Goal: Communication & Community: Participate in discussion

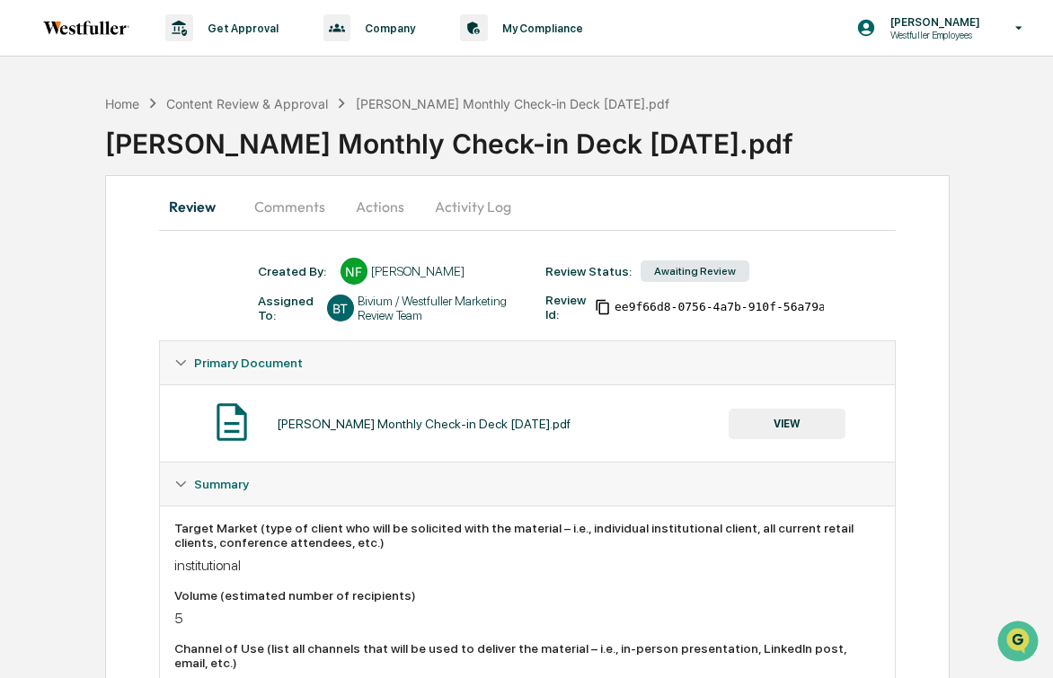
click at [298, 210] on button "Comments" at bounding box center [290, 206] width 100 height 43
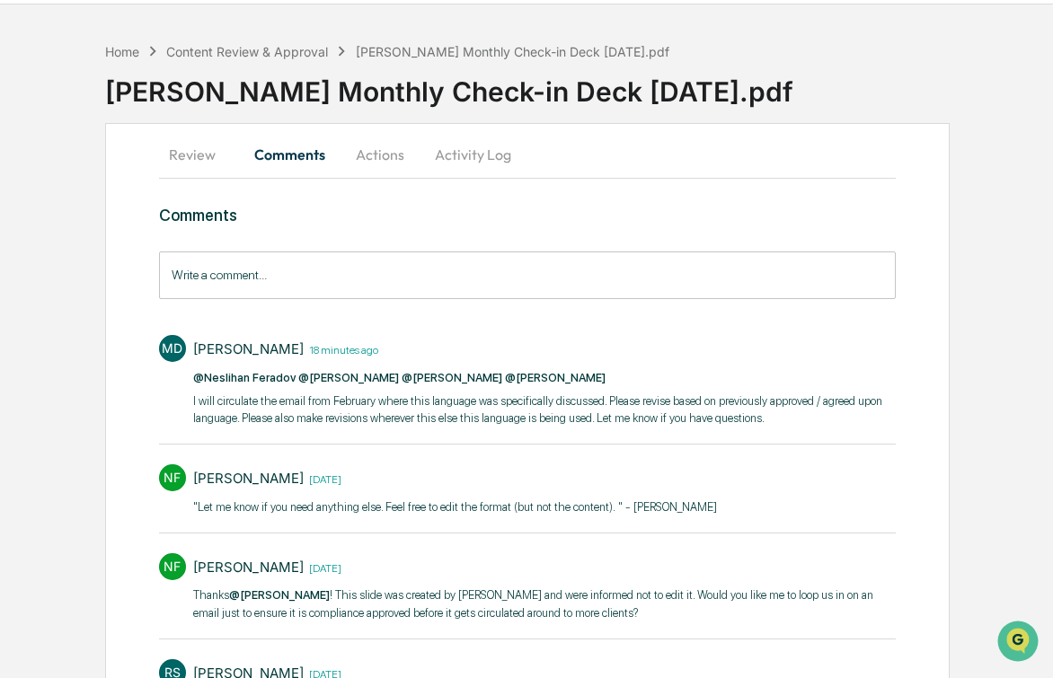
scroll to position [58, 0]
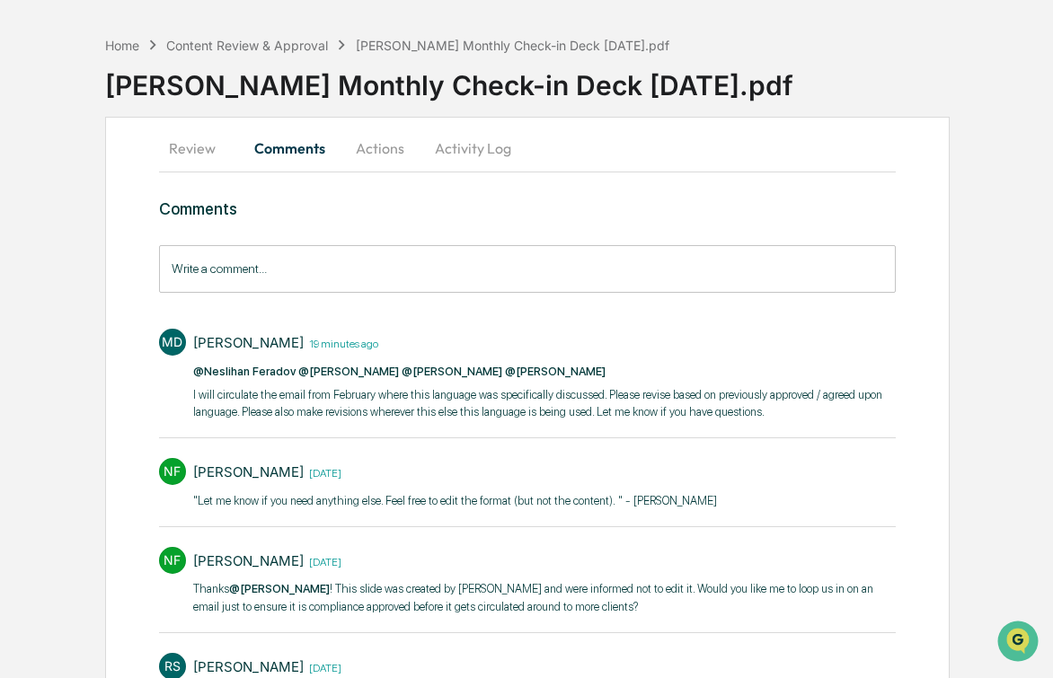
click at [432, 261] on input "Write a comment..." at bounding box center [527, 269] width 737 height 48
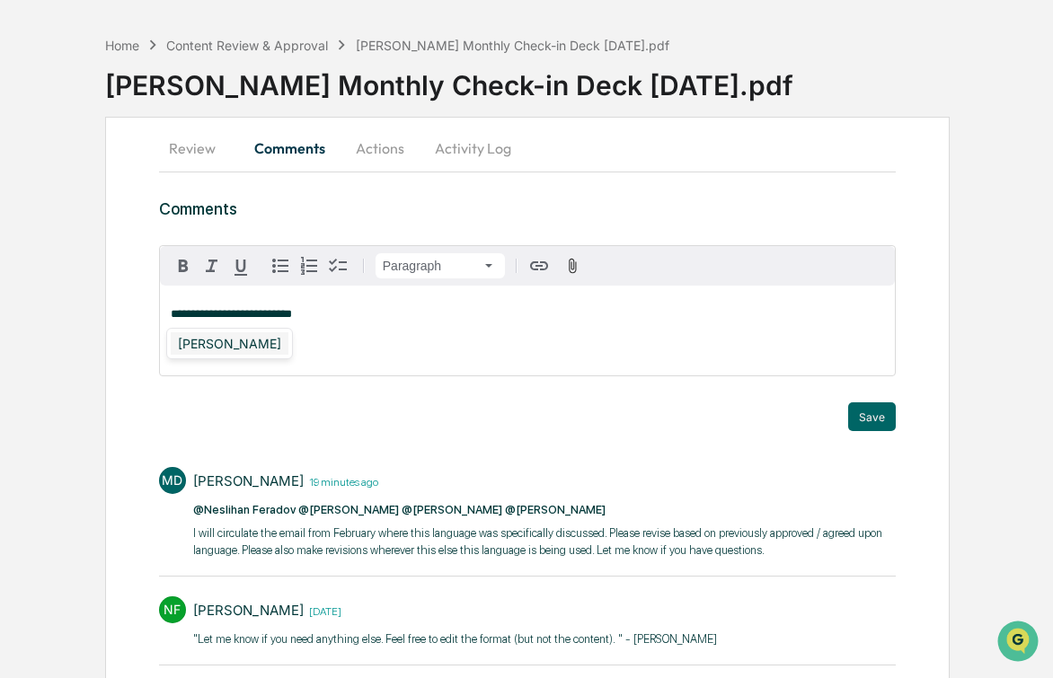
click at [233, 342] on div "[PERSON_NAME]" at bounding box center [230, 343] width 118 height 22
click at [184, 339] on div "[PERSON_NAME]" at bounding box center [230, 343] width 118 height 22
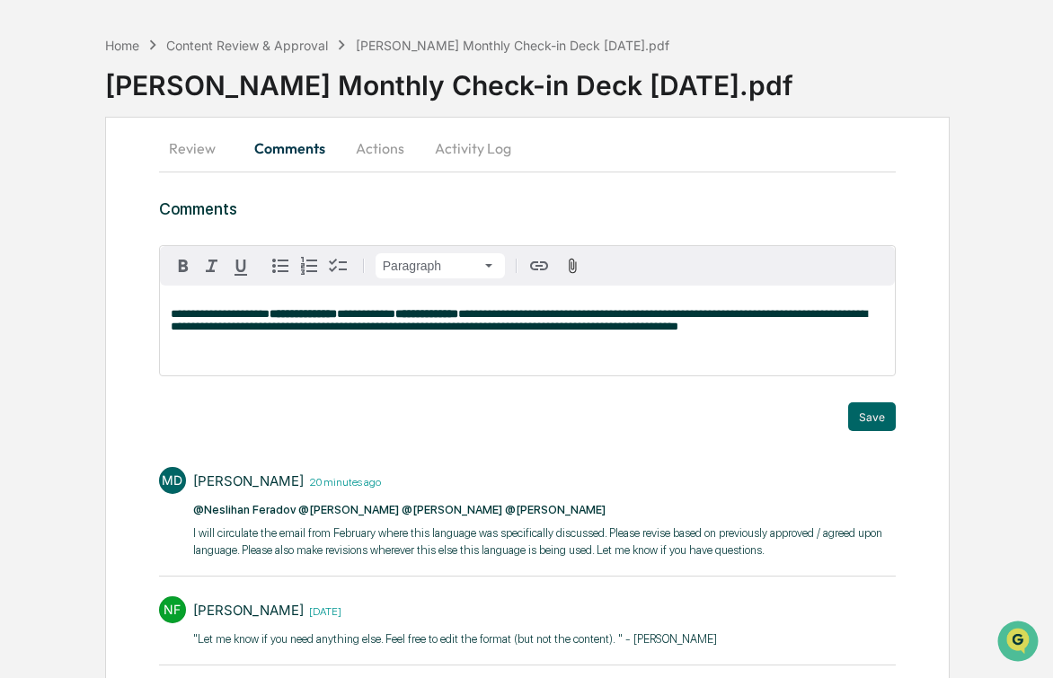
click at [775, 330] on span "**********" at bounding box center [519, 320] width 696 height 24
click at [760, 350] on div "**********" at bounding box center [527, 331] width 735 height 90
click at [738, 326] on span "**********" at bounding box center [519, 320] width 696 height 24
click at [835, 424] on div "Save" at bounding box center [527, 416] width 737 height 29
click at [856, 420] on button "Save" at bounding box center [872, 416] width 48 height 29
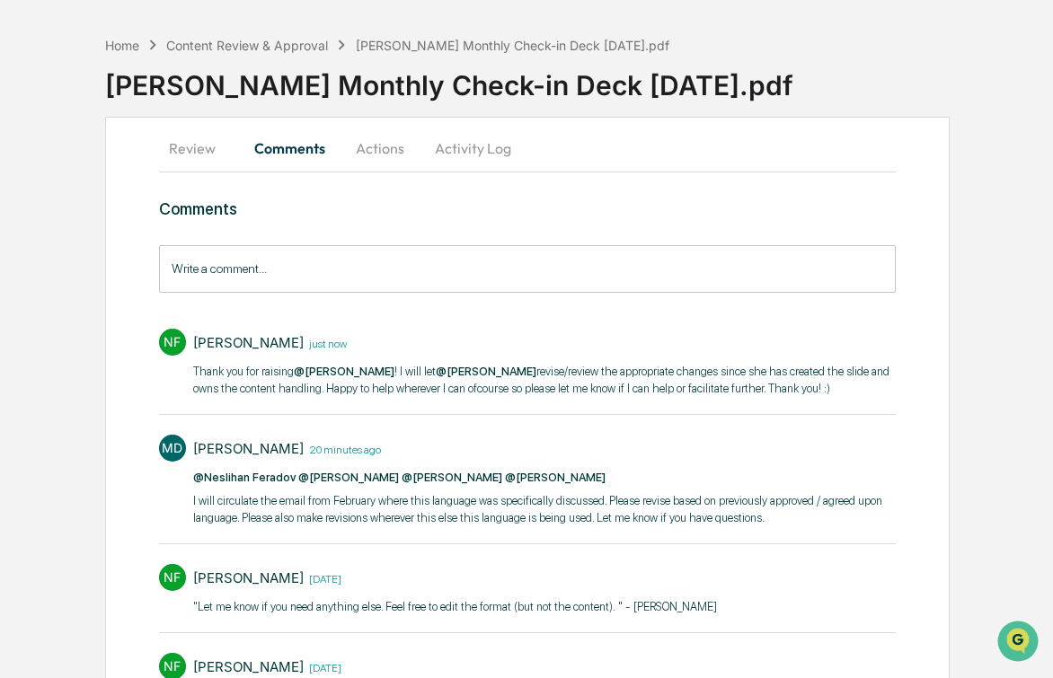
click at [348, 393] on p "Thank you for raising @[PERSON_NAME] ! I will let @[PERSON_NAME] revise/review …" at bounding box center [544, 380] width 703 height 35
click at [420, 386] on p "Thank you for raising @[PERSON_NAME] ! I will let @[PERSON_NAME] revise/review …" at bounding box center [544, 380] width 703 height 35
click at [748, 346] on div "[PERSON_NAME] just now" at bounding box center [544, 343] width 703 height 28
click at [356, 398] on p "Thank you for raising @[PERSON_NAME] ! I will let @[PERSON_NAME] revise/review …" at bounding box center [544, 380] width 703 height 35
click at [632, 527] on p "I will circulate the email from February where this language was specifically d…" at bounding box center [544, 509] width 703 height 35
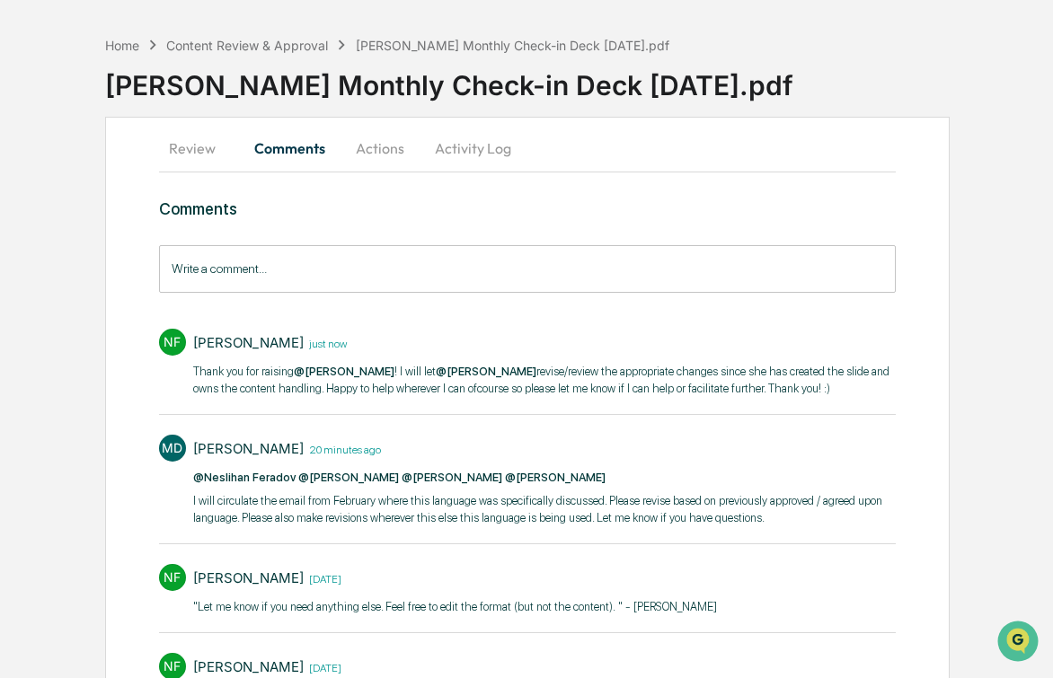
click at [735, 527] on p "I will circulate the email from February where this language was specifically d…" at bounding box center [544, 509] width 703 height 35
drag, startPoint x: 226, startPoint y: 539, endPoint x: 332, endPoint y: 535, distance: 106.1
click at [332, 527] on p "I will circulate the email from February where this language was specifically d…" at bounding box center [544, 509] width 703 height 35
click at [341, 527] on p "I will circulate the email from February where this language was specifically d…" at bounding box center [544, 509] width 703 height 35
click at [456, 527] on p "I will circulate the email from February where this language was specifically d…" at bounding box center [544, 509] width 703 height 35
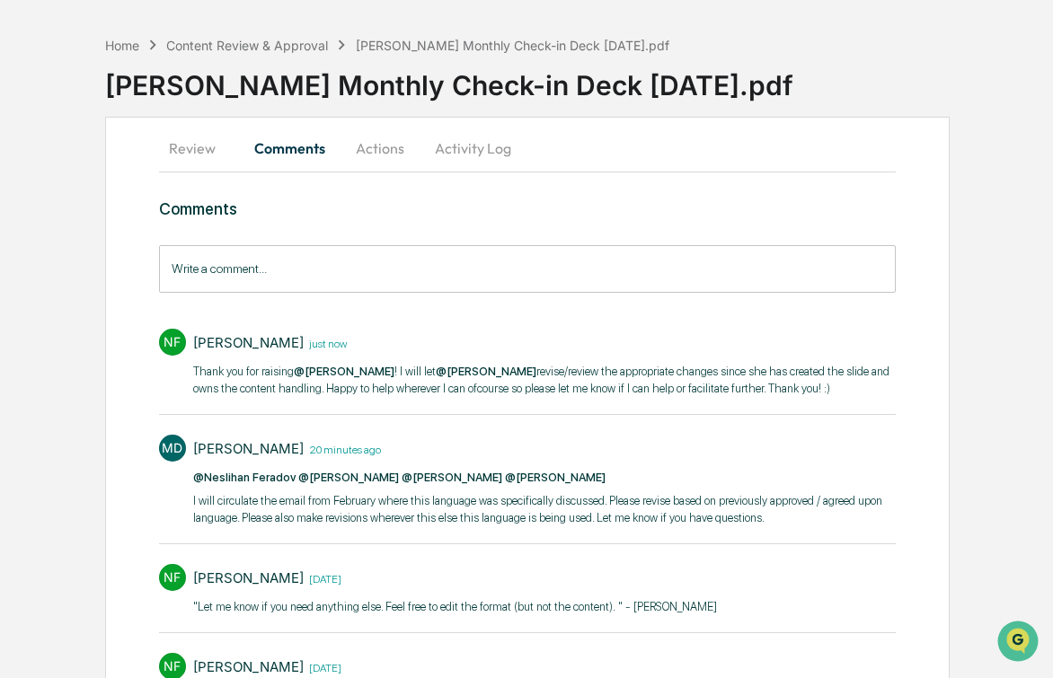
scroll to position [280, 0]
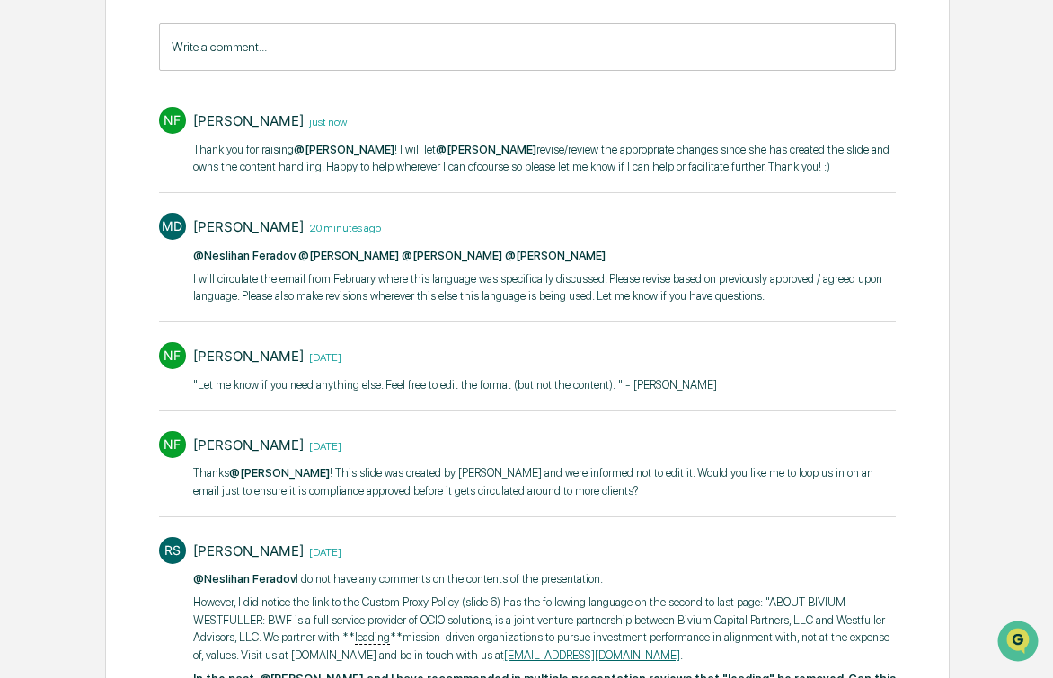
click at [348, 400] on div "Neslihan Feradov [DATE] "Let me know if you need anything else. Feel free to ed…" at bounding box center [456, 370] width 526 height 57
